Goal: Navigation & Orientation: Go to known website

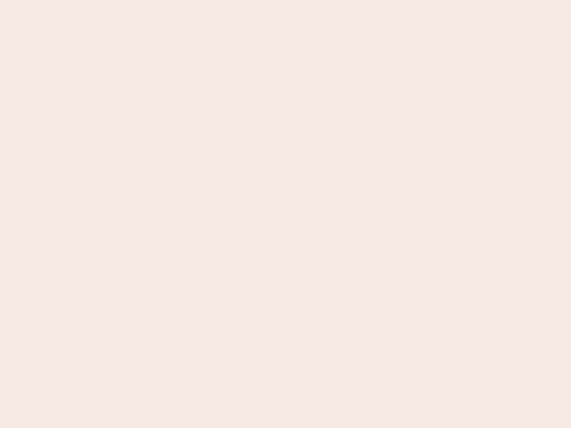
click at [286, 214] on nb-app "Almost there Thank you for registering for Newbook. Your account is under revie…" at bounding box center [285, 214] width 571 height 428
click at [286, 0] on nb-app "Almost there Thank you for registering for Newbook. Your account is under revie…" at bounding box center [285, 214] width 571 height 428
click at [305, 0] on nb-app "Almost there Thank you for registering for Newbook. Your account is under revie…" at bounding box center [285, 214] width 571 height 428
click at [286, 214] on nb-app "Almost there Thank you for registering for Newbook. Your account is under revie…" at bounding box center [285, 214] width 571 height 428
click at [286, 0] on nb-app "Almost there Thank you for registering for Newbook. Your account is under revie…" at bounding box center [285, 214] width 571 height 428
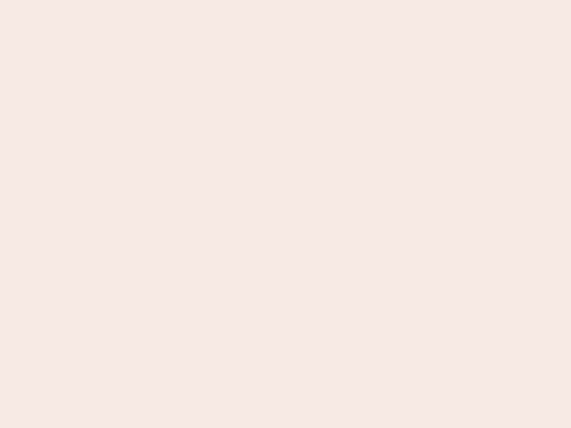
click at [199, 0] on nb-app "Almost there Thank you for registering for Newbook. Your account is under revie…" at bounding box center [285, 214] width 571 height 428
click at [286, 214] on nb-app "Almost there Thank you for registering for Newbook. Your account is under revie…" at bounding box center [285, 214] width 571 height 428
click at [286, 0] on nb-app "Almost there Thank you for registering for Newbook. Your account is under revie…" at bounding box center [285, 214] width 571 height 428
click at [199, 0] on nb-app "Almost there Thank you for registering for Newbook. Your account is under revie…" at bounding box center [285, 214] width 571 height 428
click at [286, 214] on nb-app "Almost there Thank you for registering for Newbook. Your account is under revie…" at bounding box center [285, 214] width 571 height 428
